Goal: Find specific page/section: Find specific page/section

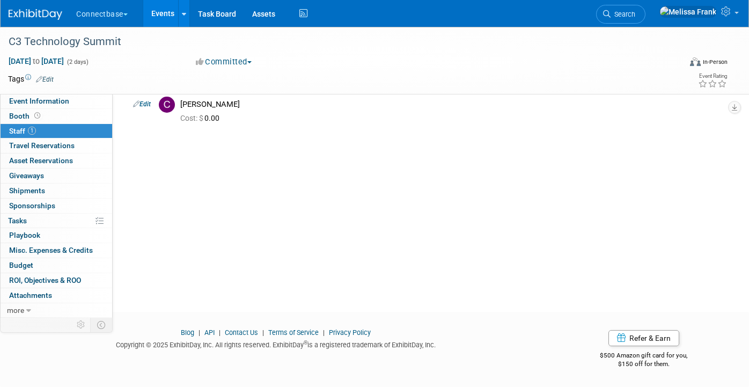
click at [160, 9] on link "Events" at bounding box center [162, 13] width 39 height 27
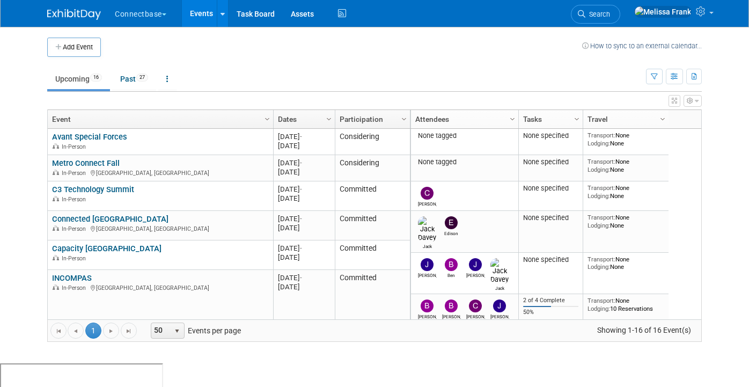
click at [157, 68] on ul "Upcoming 16 Past 27 All Events 43 Past and Upcoming Grouped Annually Events gro…" at bounding box center [346, 80] width 599 height 24
click at [150, 70] on link "Past 27" at bounding box center [134, 79] width 44 height 20
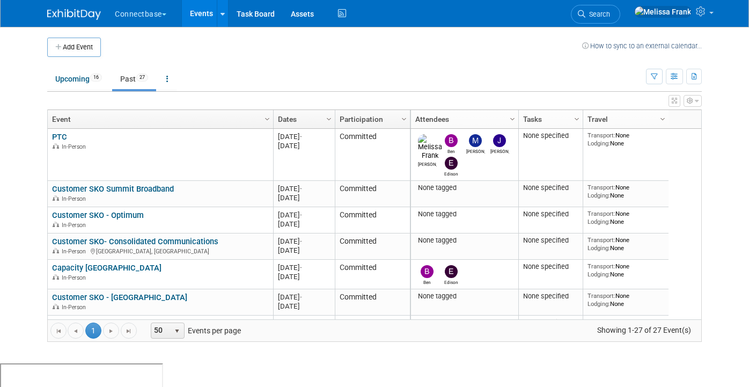
click at [296, 126] on link "Dates" at bounding box center [303, 119] width 50 height 18
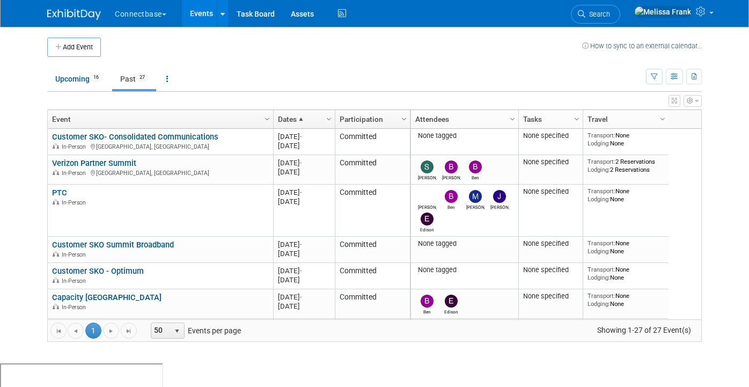
click at [300, 122] on span at bounding box center [301, 119] width 9 height 9
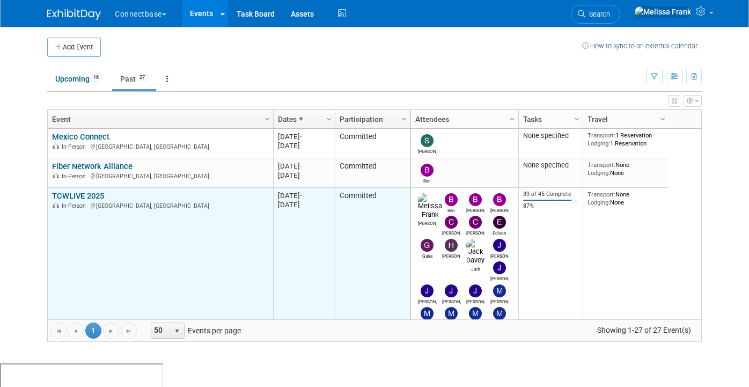
click at [85, 192] on link "TCWLIVE 2025" at bounding box center [78, 196] width 52 height 10
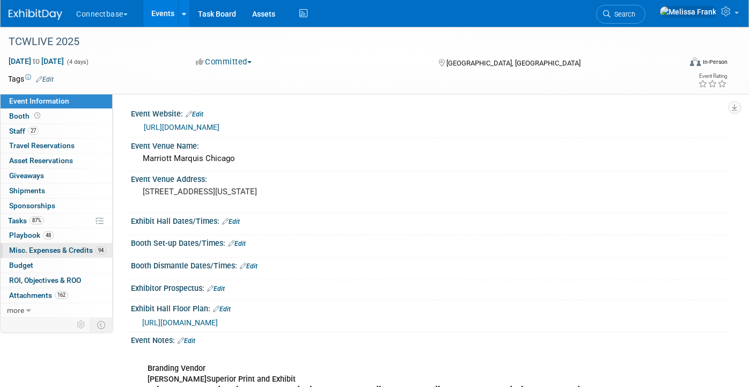
click at [44, 246] on span "Misc. Expenses & Credits 94" at bounding box center [57, 250] width 97 height 9
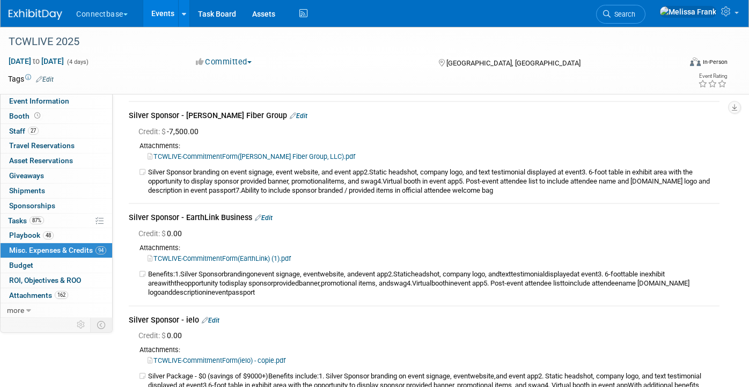
scroll to position [9098, 0]
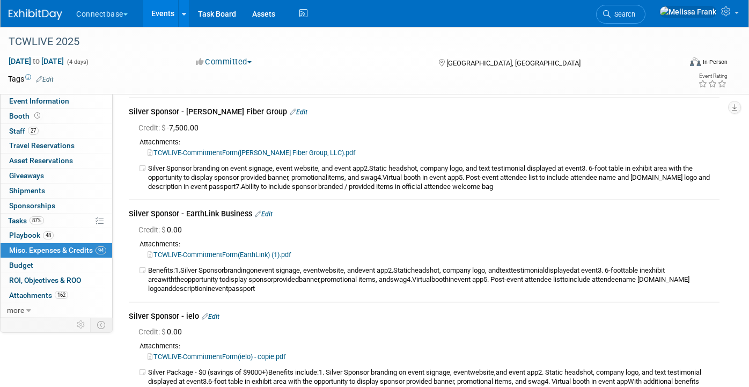
click at [215, 259] on link "TCWLIVE-CommitmentForm(EarthLink) (1).pdf" at bounding box center [219, 255] width 143 height 8
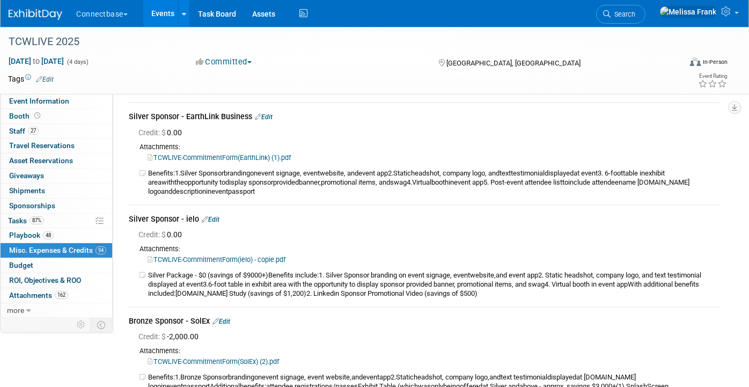
scroll to position [9199, 0]
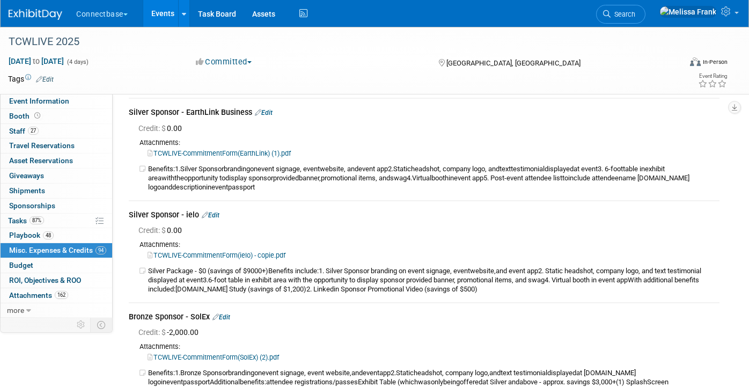
click at [208, 259] on link "TCWLIVE-CommitmentForm(ielo) - copie.pdf" at bounding box center [217, 255] width 138 height 8
